Goal: Task Accomplishment & Management: Complete application form

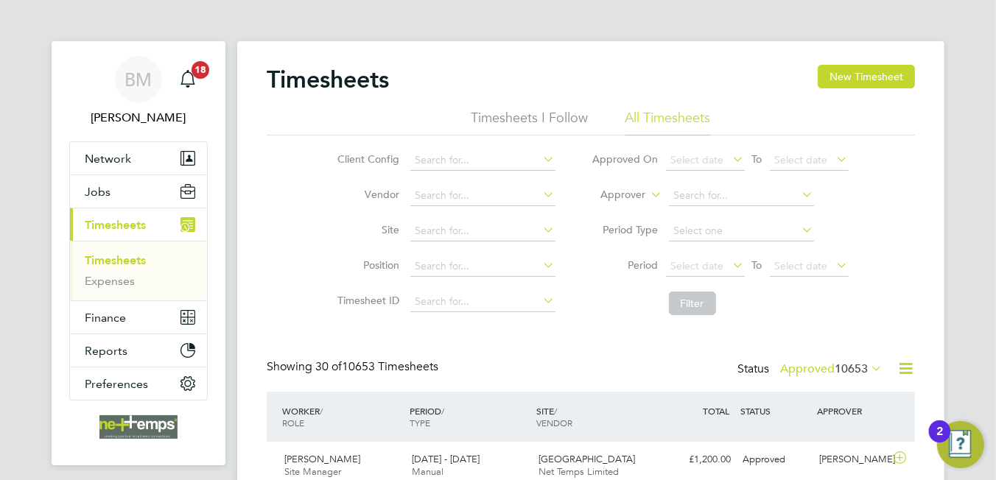
click at [481, 90] on div "Timesheets New Timesheet" at bounding box center [591, 87] width 648 height 44
click at [864, 81] on button "New Timesheet" at bounding box center [866, 77] width 97 height 24
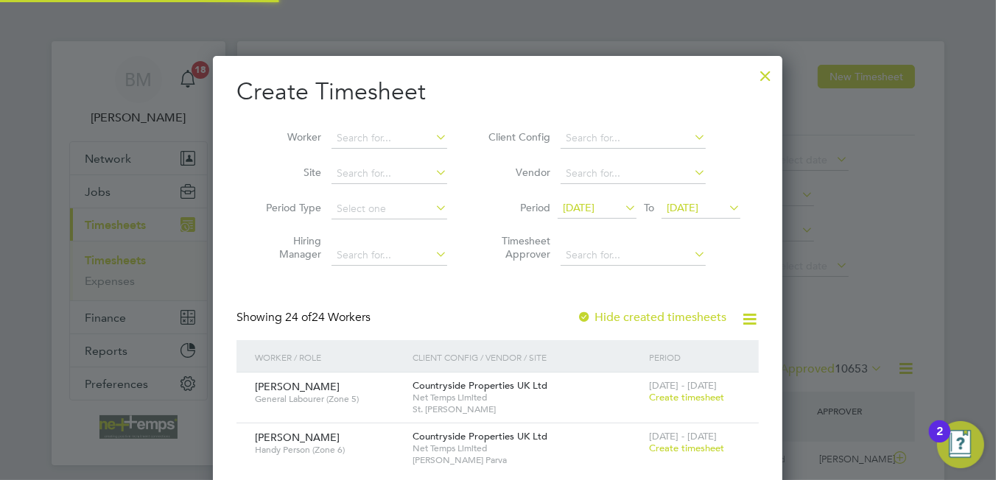
scroll to position [2114, 570]
drag, startPoint x: 367, startPoint y: 138, endPoint x: 359, endPoint y: 136, distance: 7.7
click at [361, 138] on input at bounding box center [389, 138] width 116 height 21
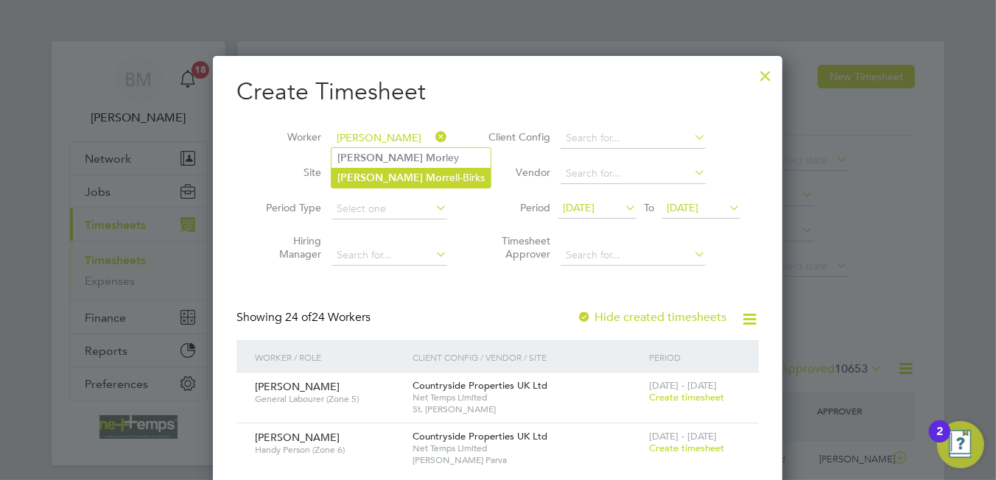
click at [426, 177] on b "Mor" at bounding box center [436, 178] width 20 height 13
type input "Daniel Morrell-Birks"
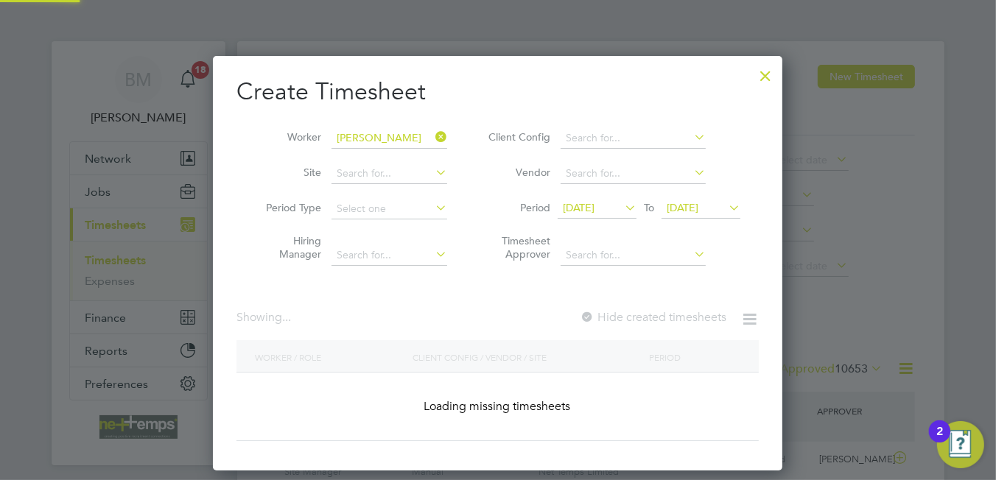
scroll to position [396, 570]
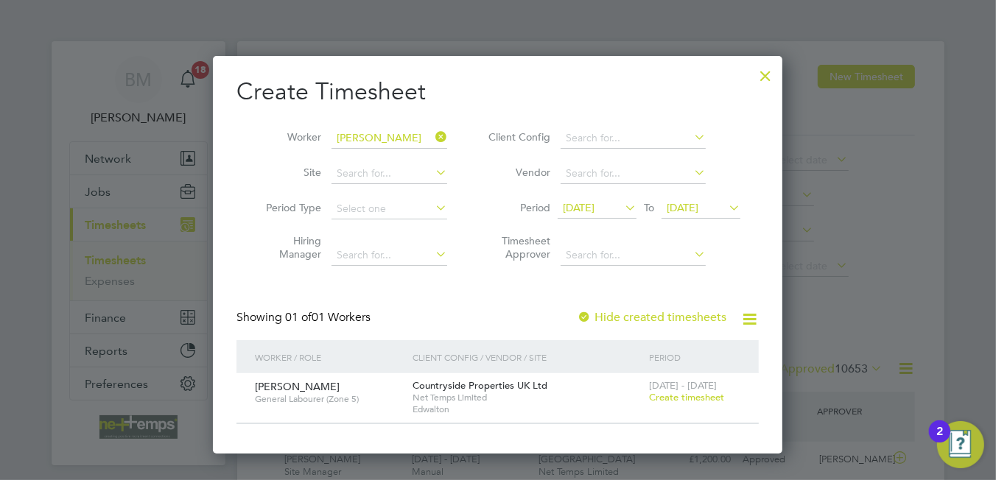
click at [699, 393] on span "Create timesheet" at bounding box center [686, 397] width 75 height 13
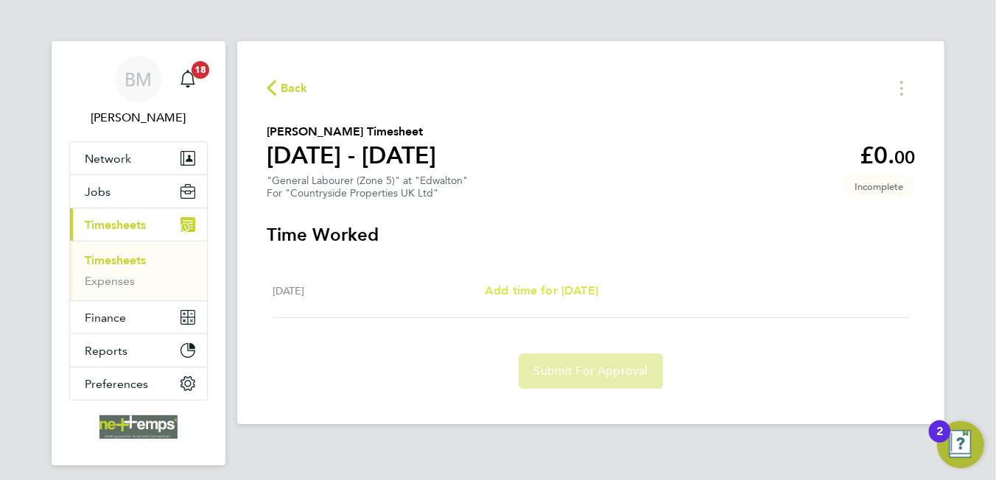
click at [538, 287] on span "Add time for Mon 22 Sep" at bounding box center [541, 291] width 113 height 14
select select "30"
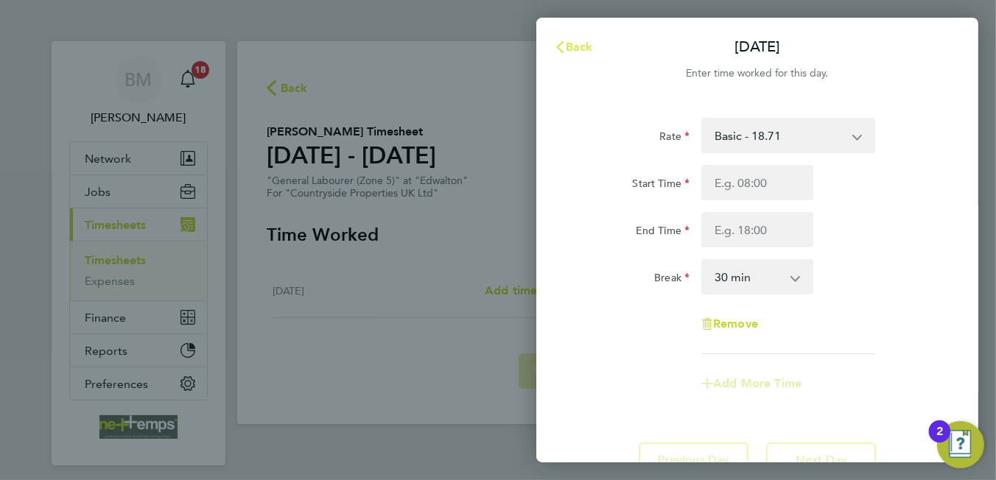
click at [570, 37] on button "Back" at bounding box center [573, 46] width 69 height 29
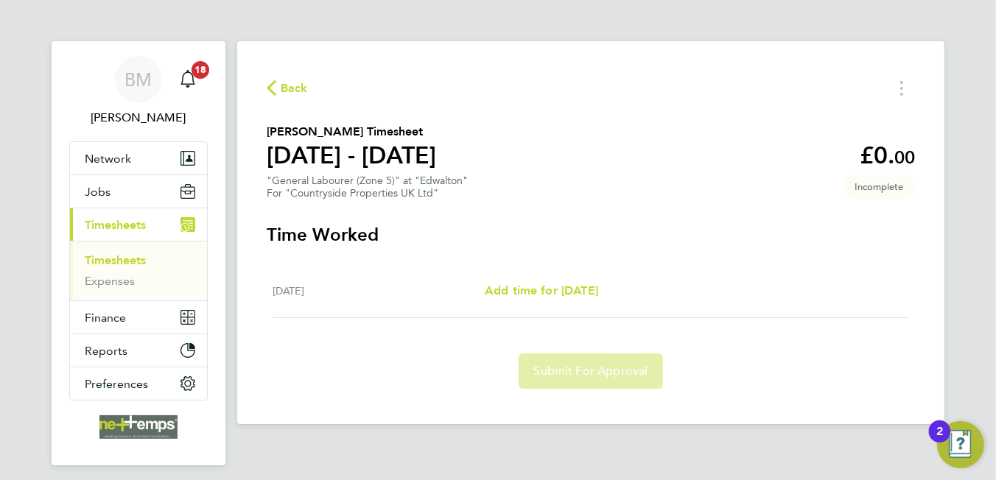
click at [390, 220] on div "Back Daniel Morrell-Birks's Timesheet 22 - 28 Sept 2025 £0. 00 "General Laboure…" at bounding box center [590, 232] width 707 height 383
click at [294, 85] on span "Back" at bounding box center [294, 89] width 27 height 18
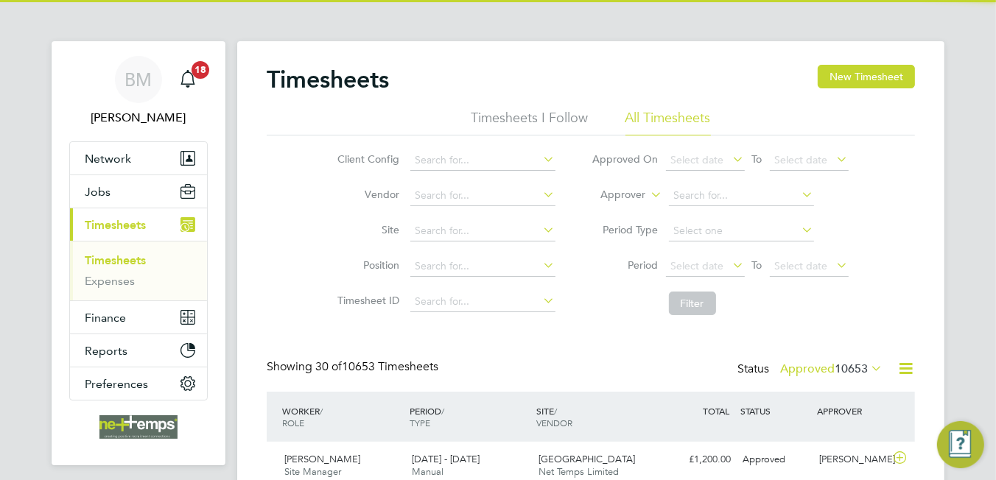
scroll to position [37, 128]
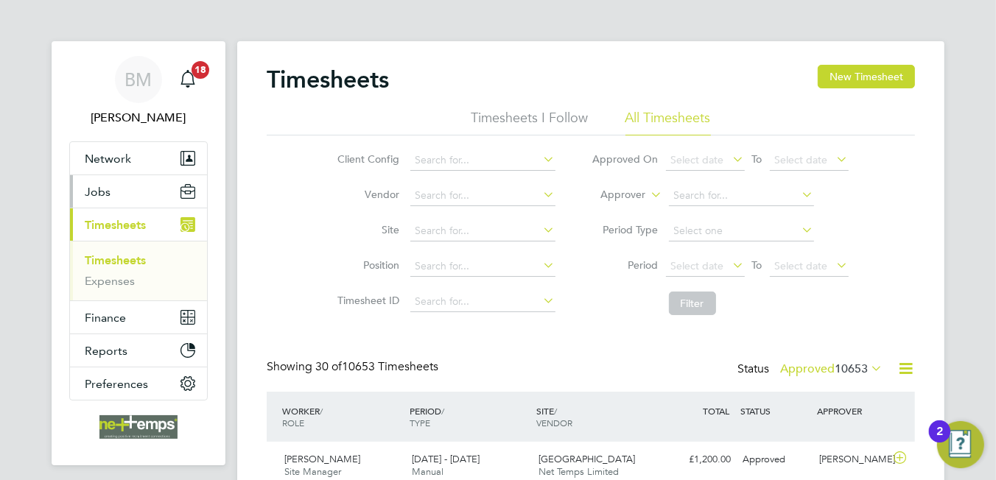
click at [129, 190] on button "Jobs" at bounding box center [138, 191] width 137 height 32
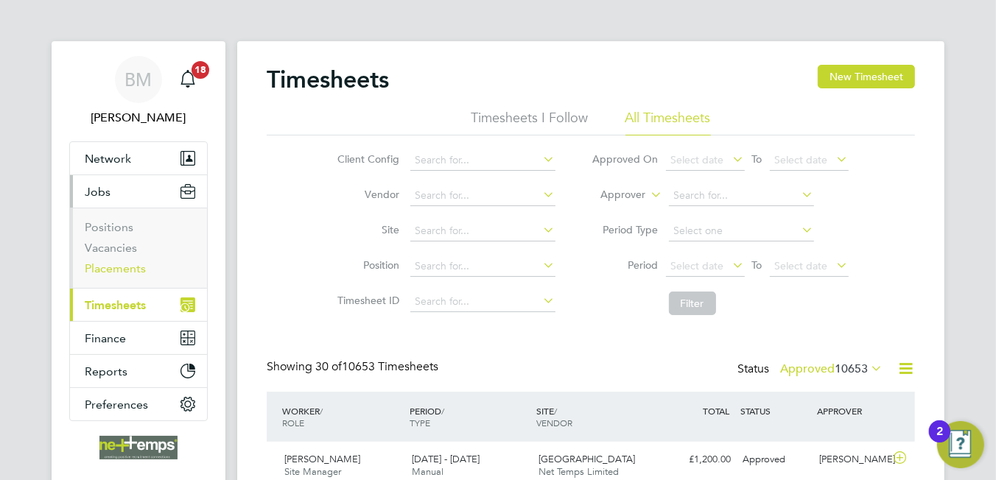
click at [106, 272] on link "Placements" at bounding box center [115, 268] width 61 height 14
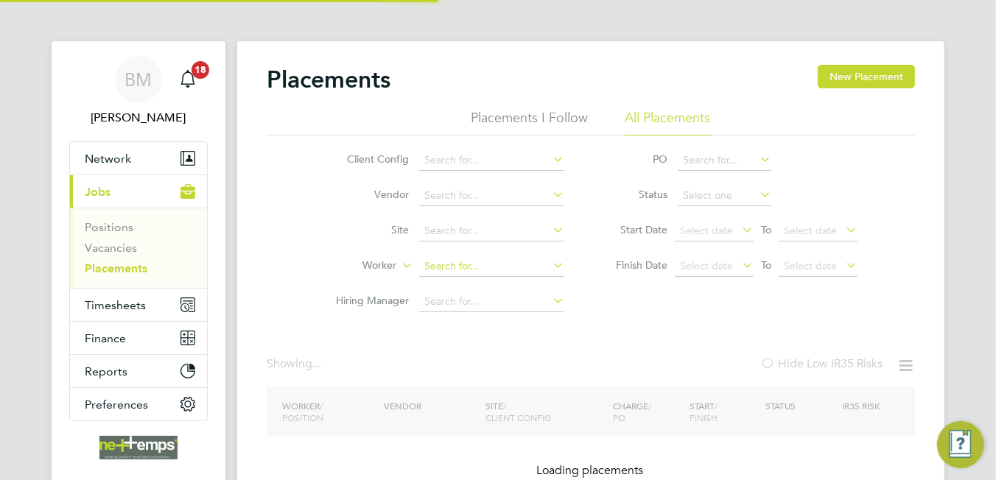
click at [449, 264] on input at bounding box center [491, 266] width 145 height 21
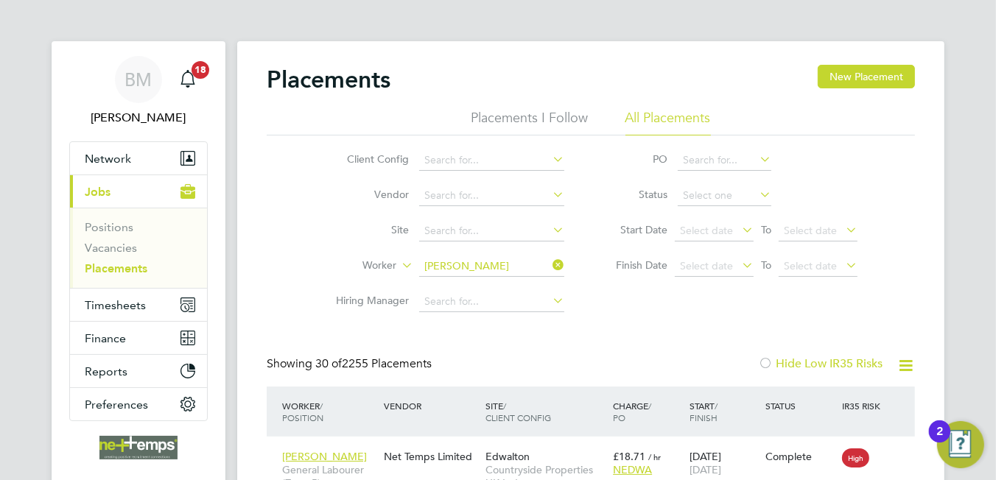
click at [513, 460] on li "Daniel Morrell-Birks" at bounding box center [510, 467] width 182 height 20
type input "Daniel Morrell-Birks"
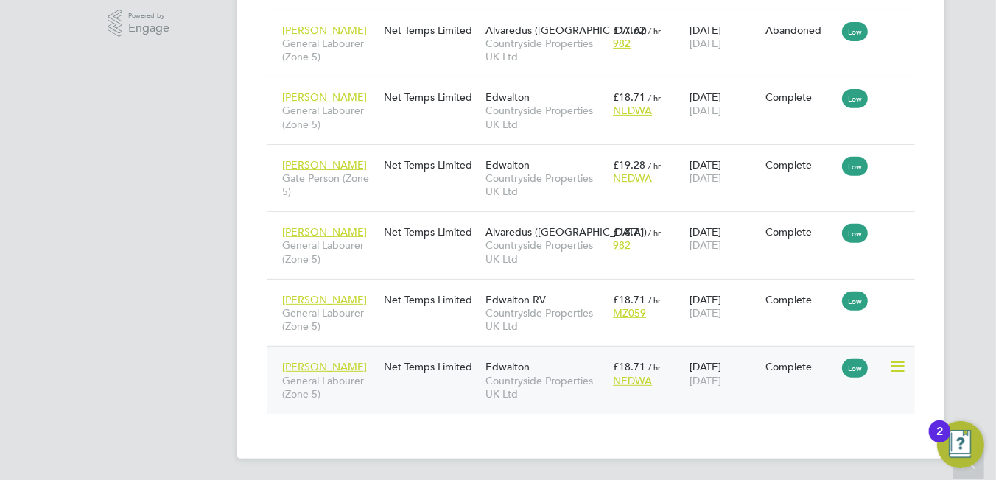
click at [544, 382] on span "Countryside Properties UK Ltd" at bounding box center [545, 387] width 120 height 27
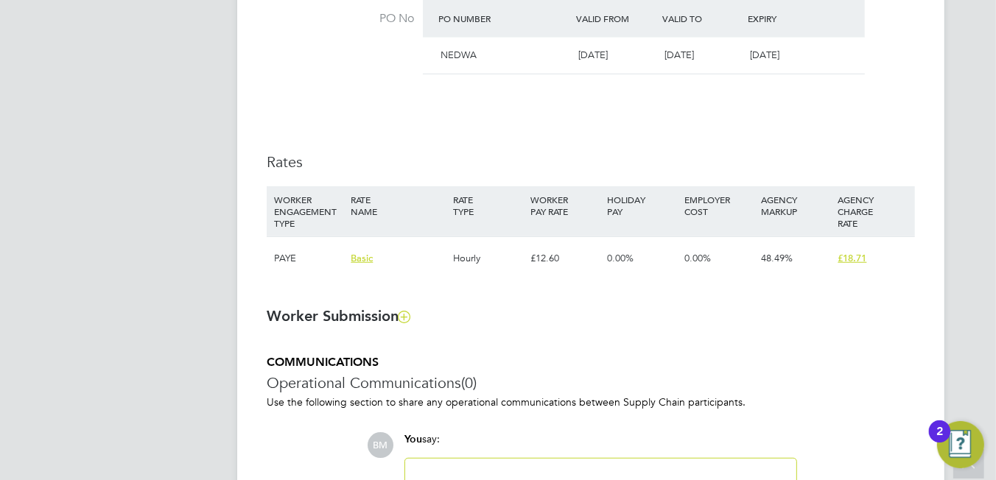
scroll to position [1089, 0]
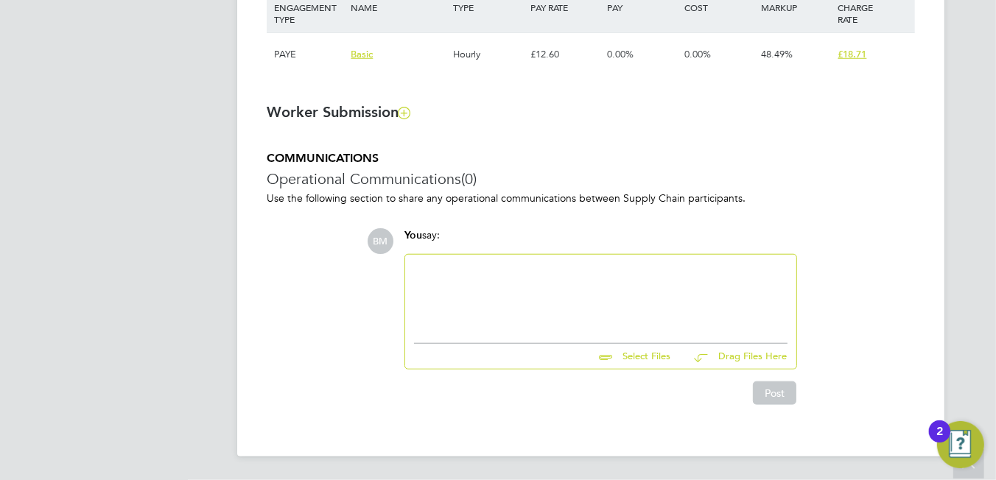
click at [457, 262] on div at bounding box center [600, 295] width 391 height 81
click at [463, 272] on div at bounding box center [600, 295] width 373 height 63
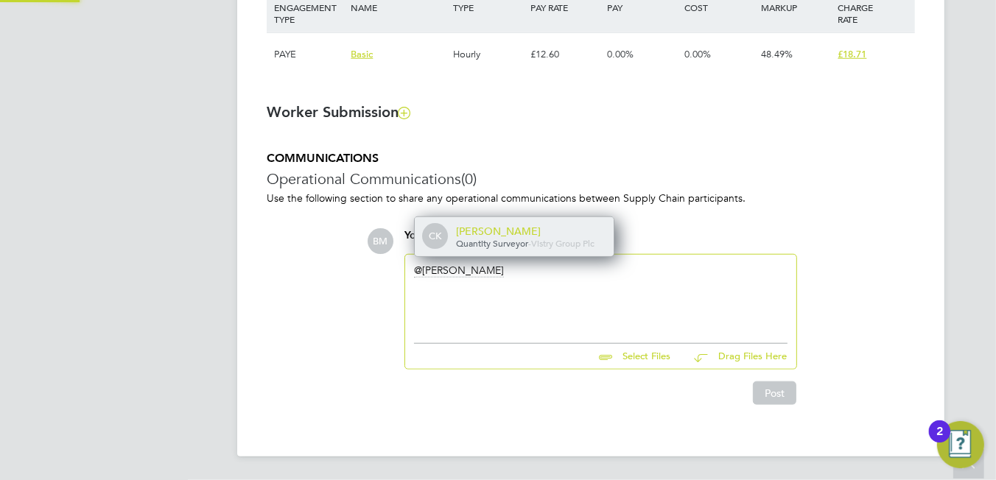
drag, startPoint x: 491, startPoint y: 238, endPoint x: 479, endPoint y: 238, distance: 11.8
click at [479, 238] on span "Quantity Surveyor" at bounding box center [492, 243] width 72 height 12
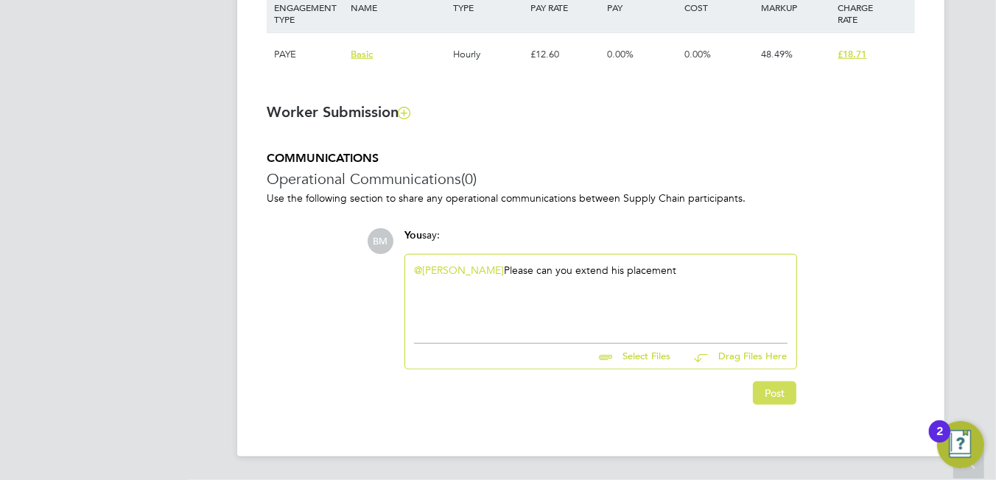
click at [782, 397] on button "Post" at bounding box center [774, 394] width 43 height 24
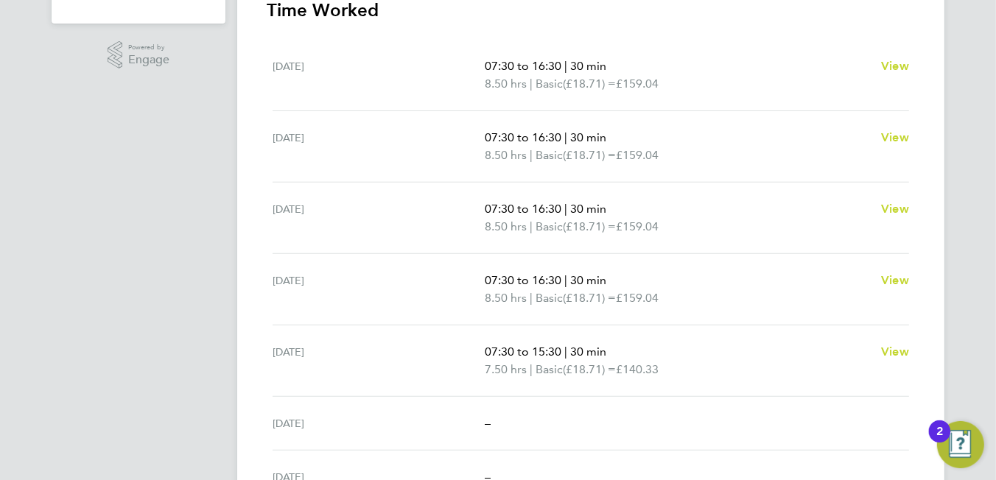
scroll to position [73, 0]
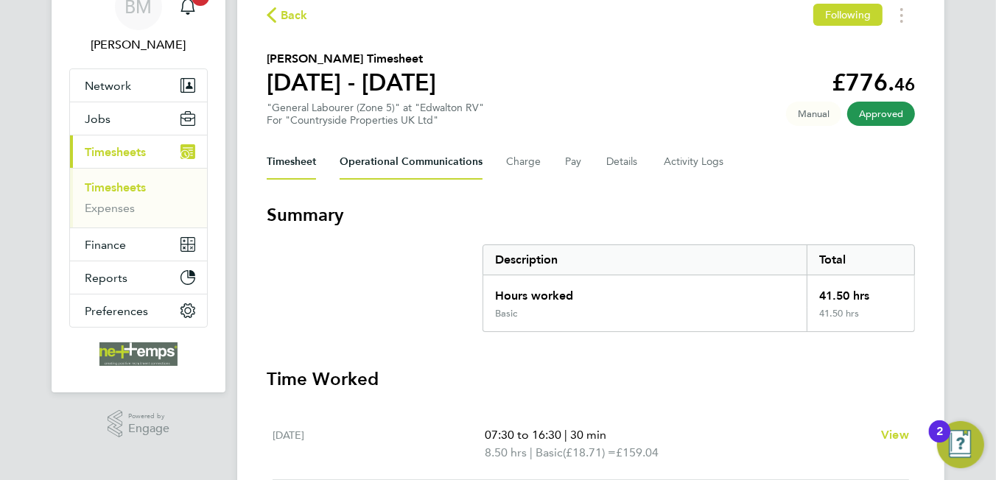
click at [392, 170] on Communications-tab "Operational Communications" at bounding box center [411, 161] width 143 height 35
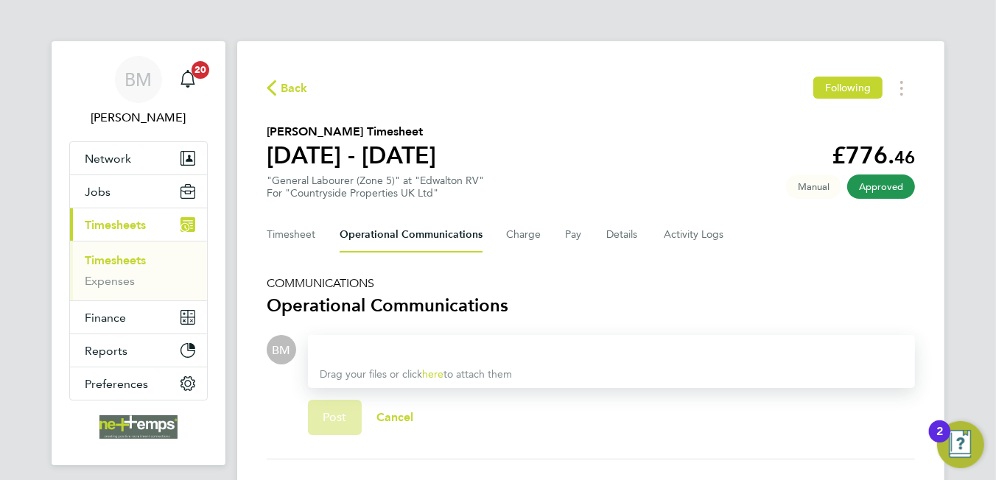
scroll to position [200, 0]
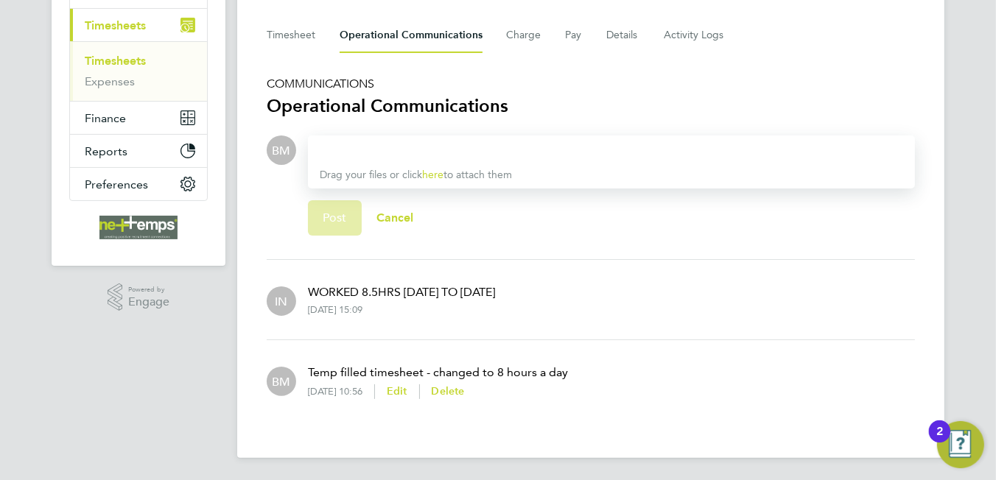
click at [354, 304] on div "[DATE] 15:09" at bounding box center [335, 310] width 55 height 12
click at [495, 287] on p "WORKED 8.5HRS [DATE] TO [DATE]" at bounding box center [401, 293] width 187 height 18
click at [401, 152] on div at bounding box center [611, 150] width 583 height 18
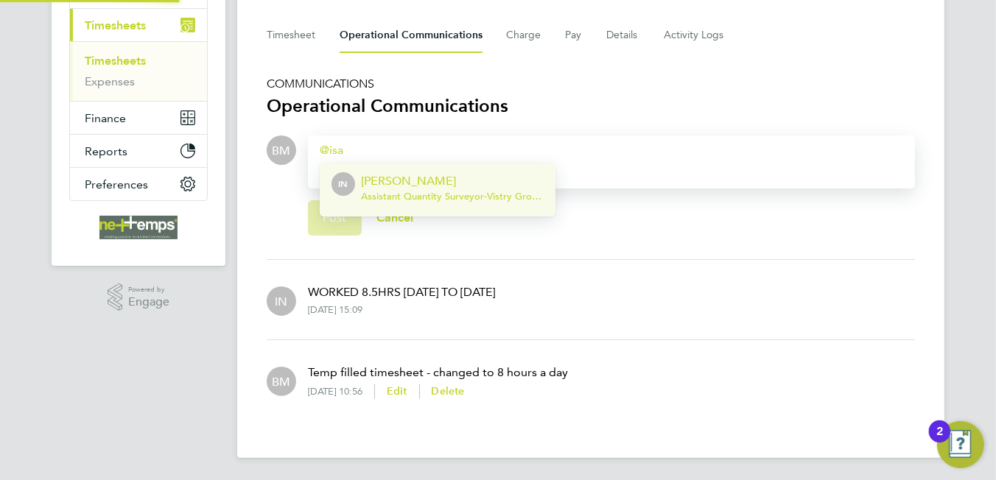
click at [391, 183] on p "[PERSON_NAME]" at bounding box center [452, 181] width 183 height 18
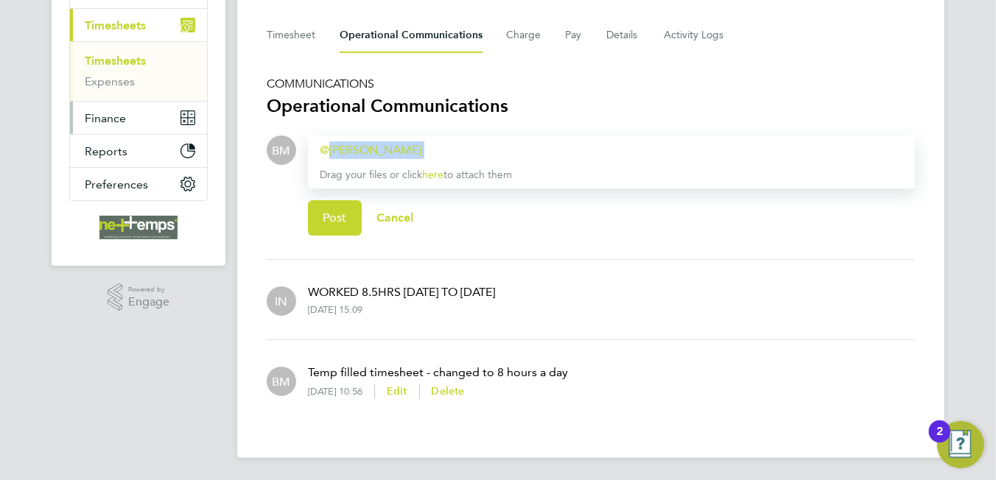
drag, startPoint x: 393, startPoint y: 147, endPoint x: 140, endPoint y: 131, distance: 253.9
click at [140, 131] on div "BM [PERSON_NAME] Notifications 20 Applications: Network Team Members Businesses…" at bounding box center [498, 140] width 996 height 681
click at [391, 208] on button "Cancel" at bounding box center [395, 217] width 67 height 35
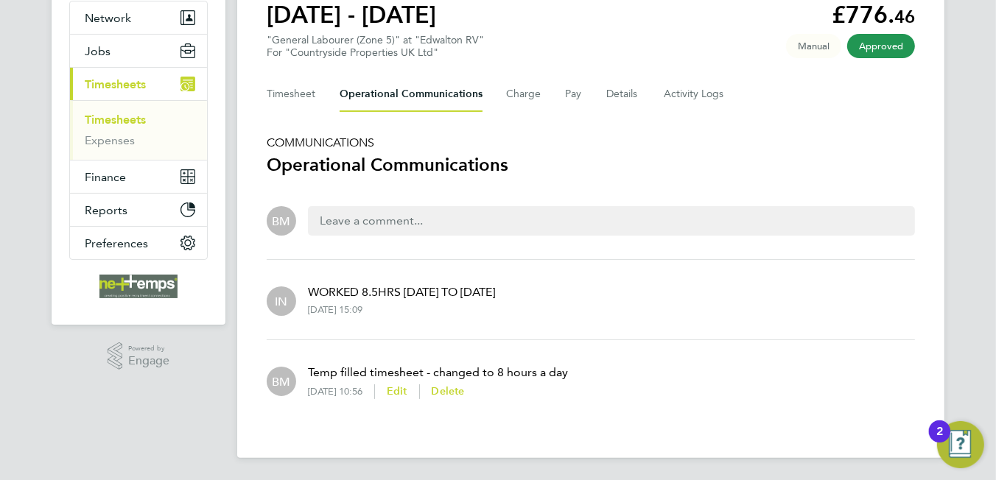
drag, startPoint x: 538, startPoint y: 267, endPoint x: 421, endPoint y: 295, distance: 120.4
click at [421, 295] on li "IN WORKED 8.5HRS [DATE] TO [DATE] 15:09" at bounding box center [591, 300] width 648 height 80
